Goal: Navigation & Orientation: Find specific page/section

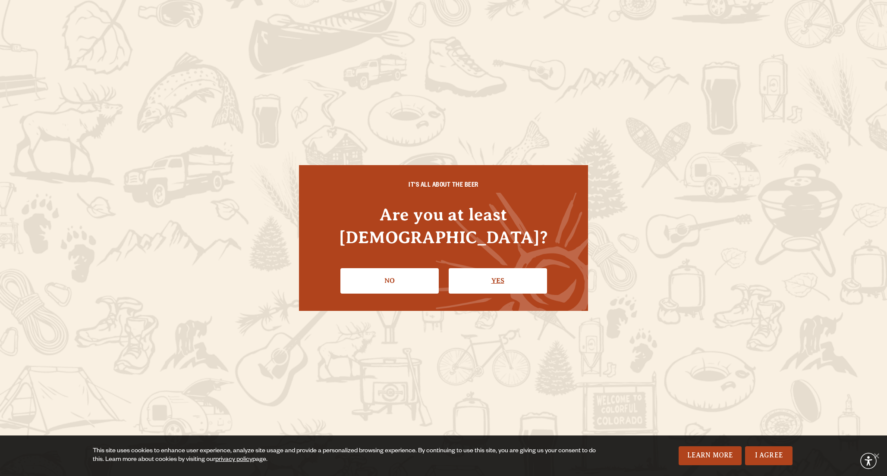
click at [498, 268] on link "Yes" at bounding box center [498, 280] width 98 height 25
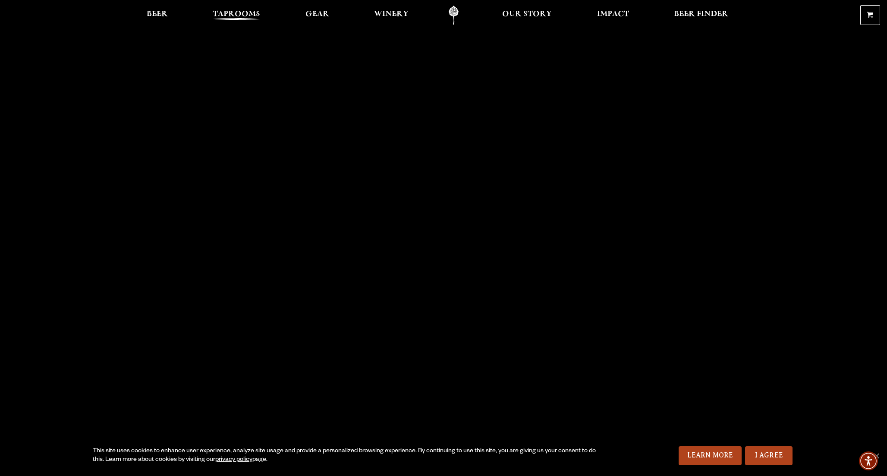
click at [218, 17] on span "Taprooms" at bounding box center [236, 14] width 47 height 7
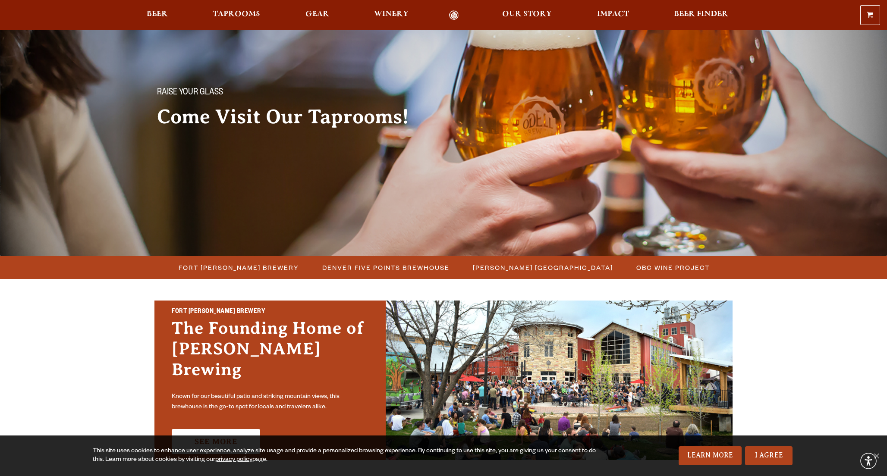
scroll to position [25, 0]
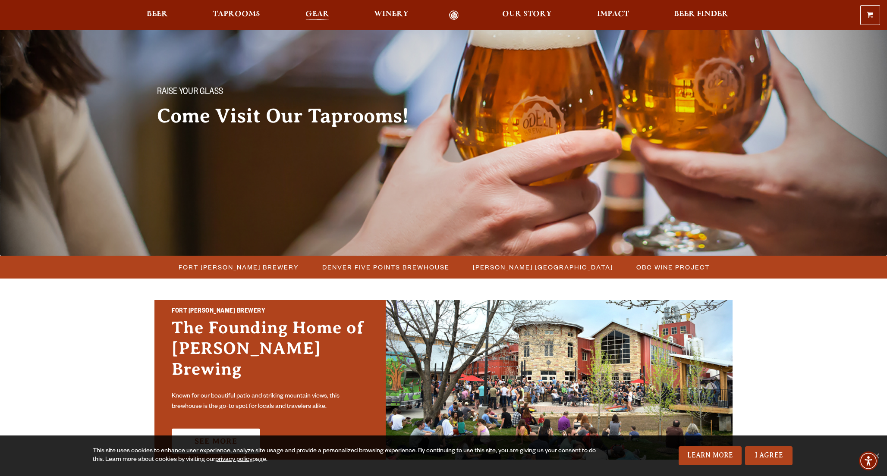
click at [319, 13] on span "Gear" at bounding box center [317, 14] width 24 height 7
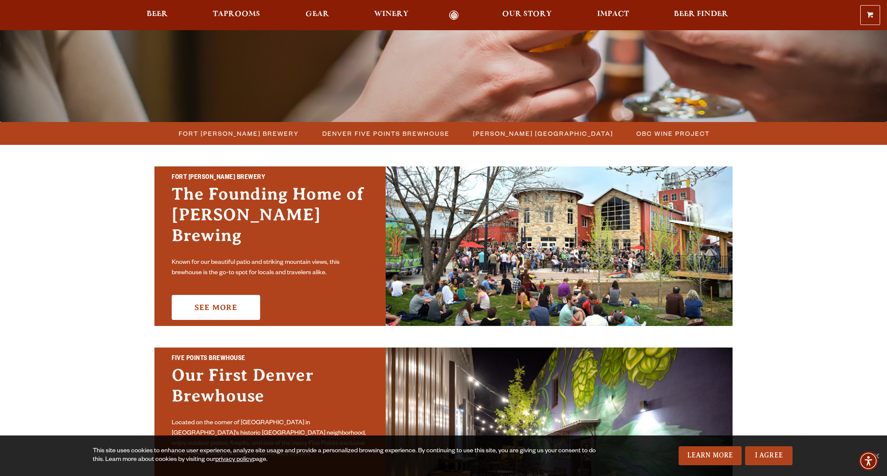
scroll to position [139, 0]
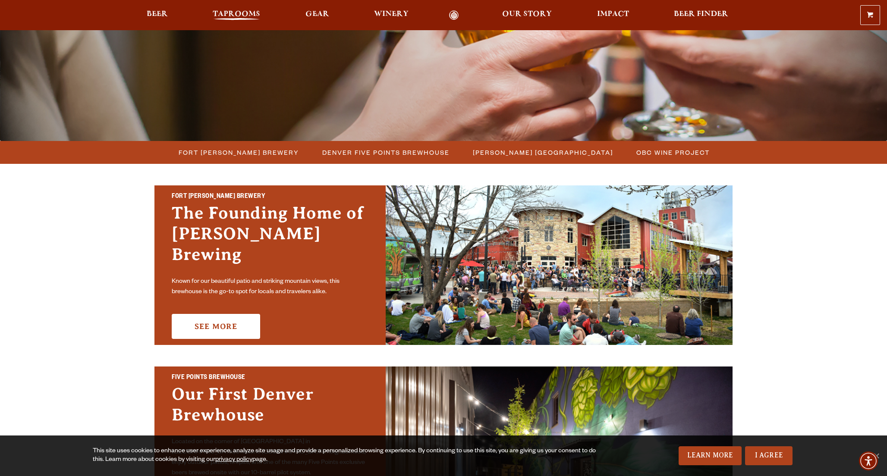
click at [225, 14] on span "Taprooms" at bounding box center [236, 14] width 47 height 7
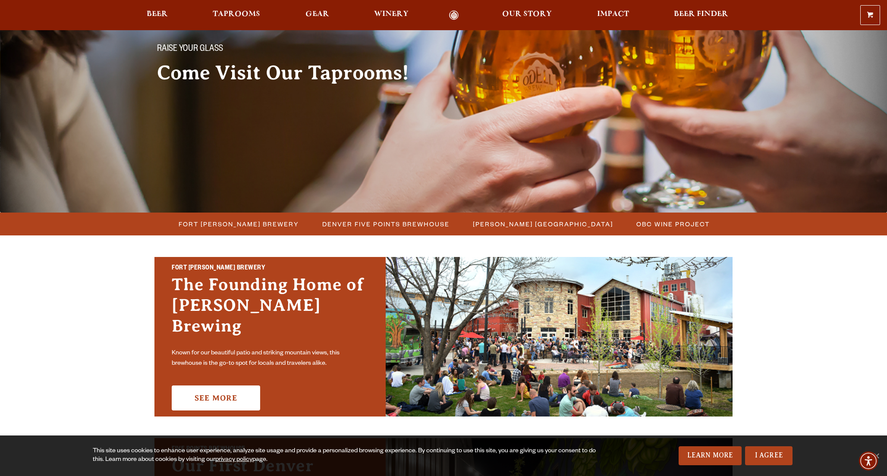
scroll to position [0, 0]
